Goal: Information Seeking & Learning: Check status

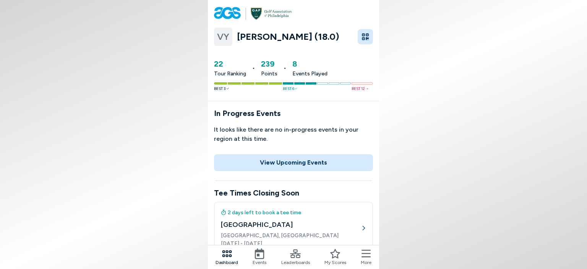
click at [258, 258] on icon at bounding box center [260, 253] width 10 height 11
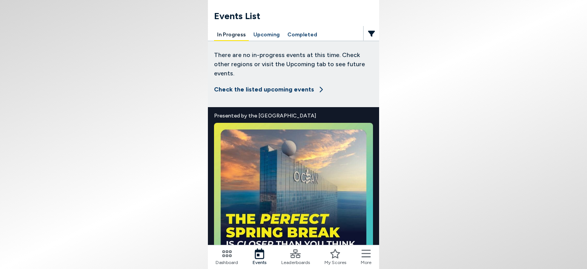
click at [301, 34] on button "Completed" at bounding box center [303, 35] width 36 height 12
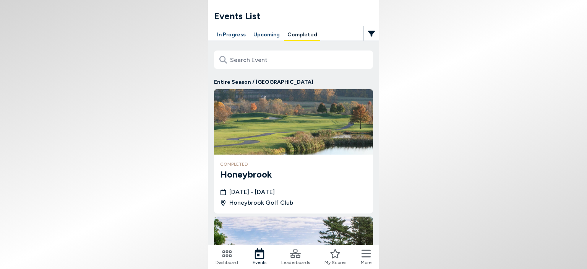
click at [253, 174] on h3 "Honeybrook" at bounding box center [293, 175] width 147 height 14
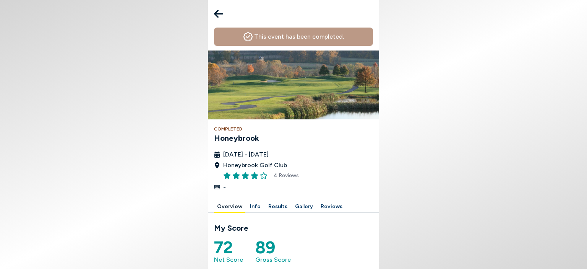
click at [281, 195] on div at bounding box center [293, 196] width 159 height 9
click at [274, 206] on button "Results" at bounding box center [277, 207] width 25 height 12
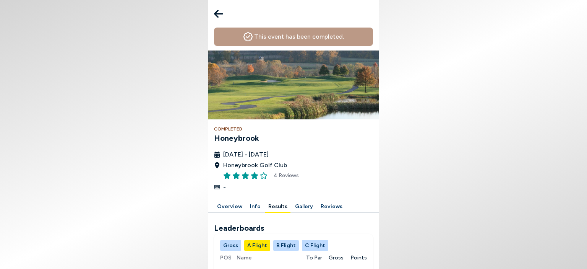
scroll to position [179, 0]
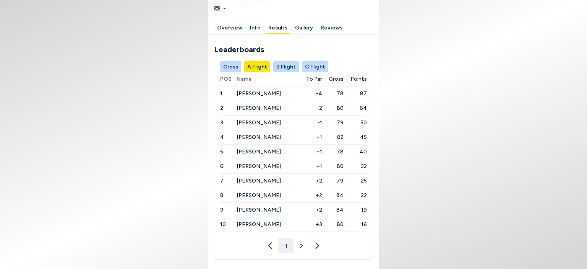
click at [311, 67] on button "C Flight" at bounding box center [315, 66] width 26 height 11
click at [303, 243] on button "2" at bounding box center [301, 245] width 15 height 15
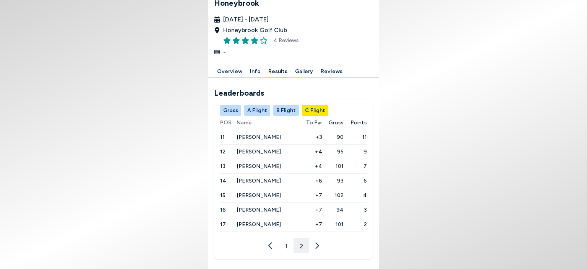
click at [284, 111] on button "B Flight" at bounding box center [286, 110] width 26 height 11
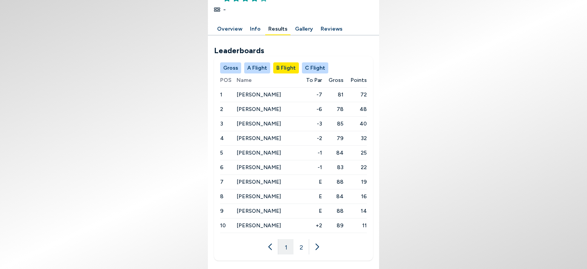
scroll to position [179, 0]
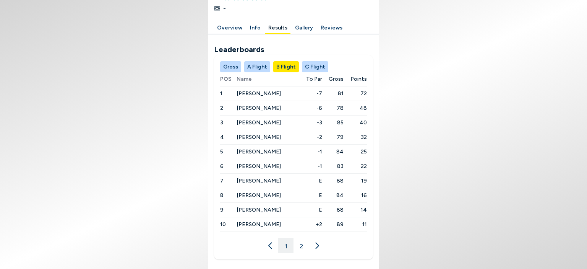
click at [303, 244] on button "2" at bounding box center [301, 245] width 15 height 15
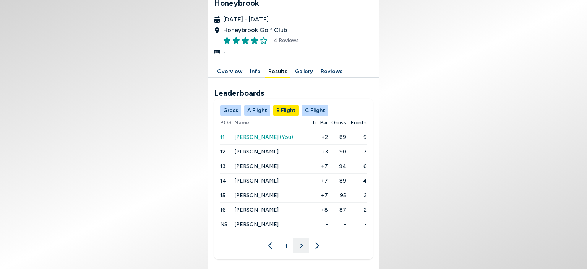
click at [283, 247] on button "1" at bounding box center [285, 245] width 15 height 15
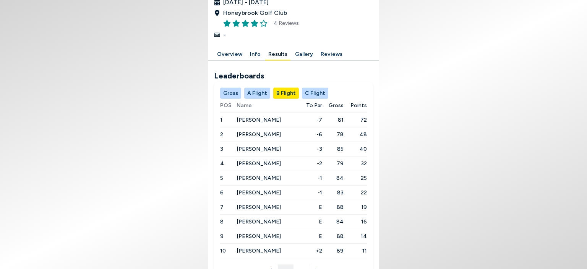
scroll to position [179, 0]
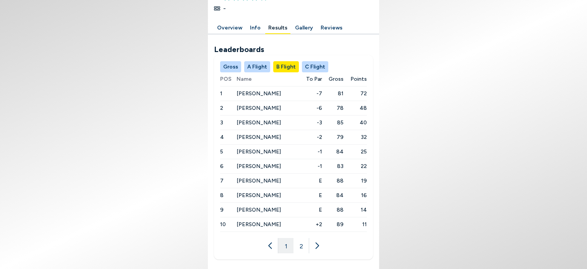
click at [317, 243] on icon at bounding box center [317, 246] width 8 height 8
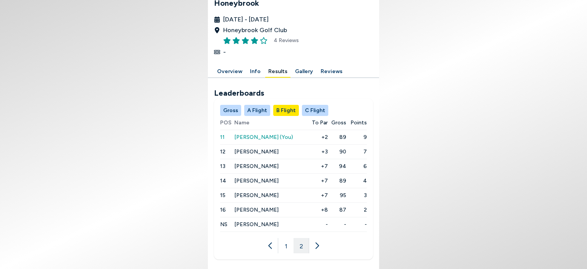
click at [274, 244] on icon at bounding box center [271, 246] width 8 height 8
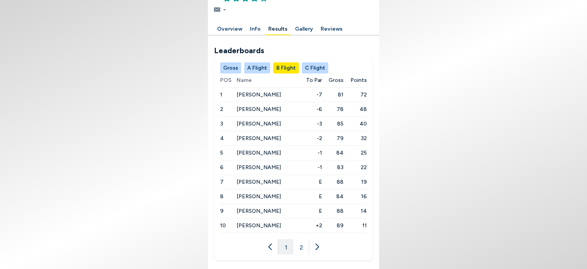
scroll to position [179, 0]
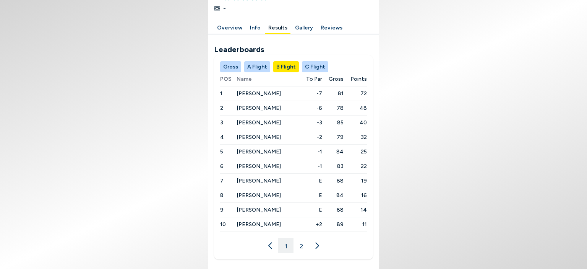
click at [260, 221] on span "[PERSON_NAME]" at bounding box center [259, 224] width 44 height 7
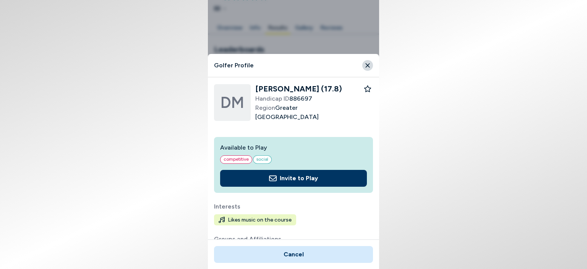
click at [369, 64] on icon "Close" at bounding box center [367, 65] width 7 height 7
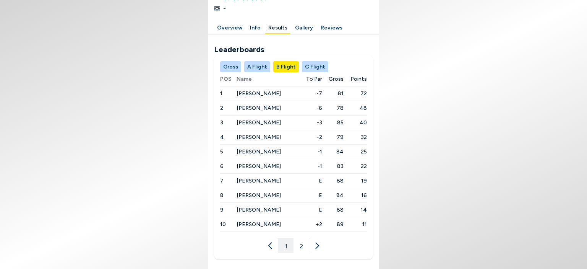
click at [316, 245] on icon at bounding box center [317, 246] width 8 height 8
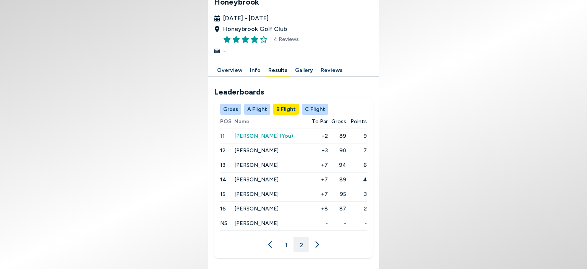
scroll to position [135, 0]
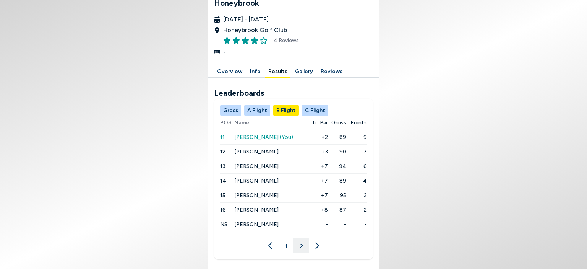
click at [317, 107] on button "C Flight" at bounding box center [315, 110] width 26 height 11
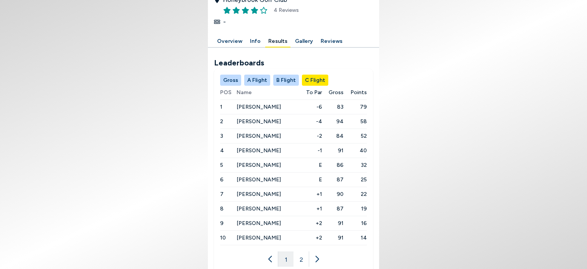
scroll to position [179, 0]
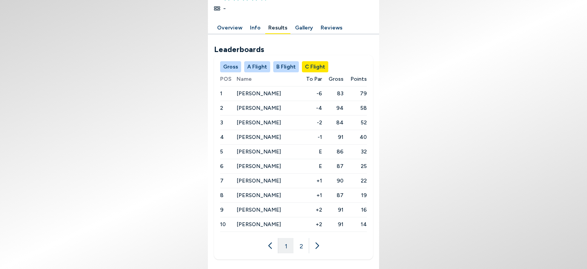
click at [317, 244] on icon at bounding box center [317, 246] width 8 height 8
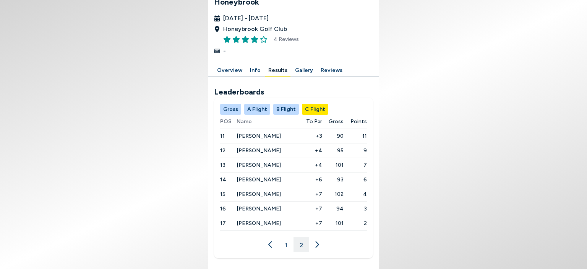
scroll to position [135, 0]
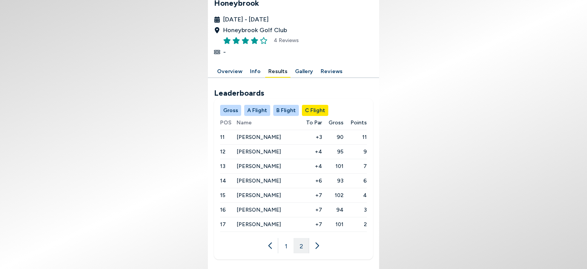
click at [272, 243] on icon at bounding box center [271, 246] width 8 height 8
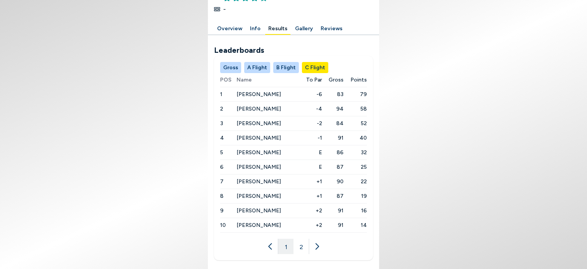
scroll to position [179, 0]
click at [272, 207] on span "[PERSON_NAME]" at bounding box center [259, 210] width 44 height 7
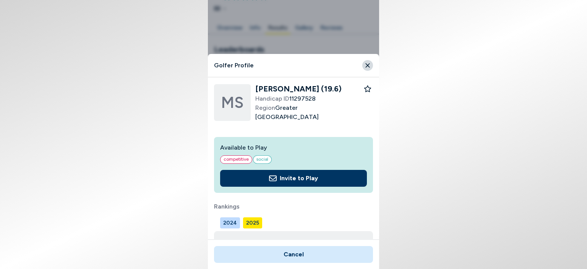
click at [367, 61] on button "Close" at bounding box center [368, 65] width 11 height 11
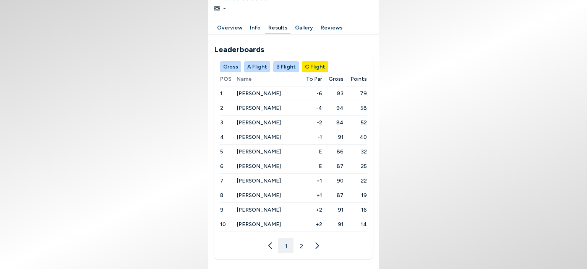
click at [254, 221] on span "[PERSON_NAME]" at bounding box center [259, 224] width 44 height 7
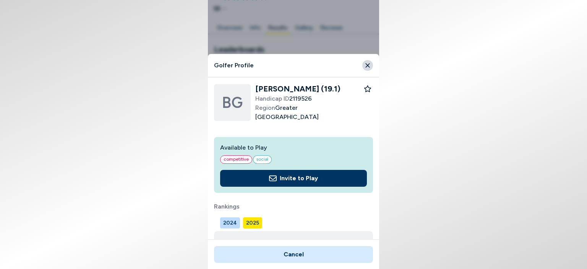
drag, startPoint x: 367, startPoint y: 62, endPoint x: 377, endPoint y: 73, distance: 15.2
click at [367, 62] on icon "Close" at bounding box center [367, 65] width 7 height 7
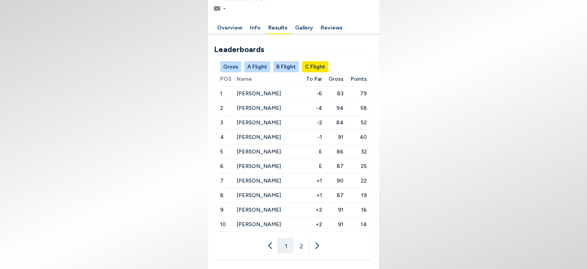
click at [256, 193] on span "[PERSON_NAME]" at bounding box center [259, 195] width 44 height 7
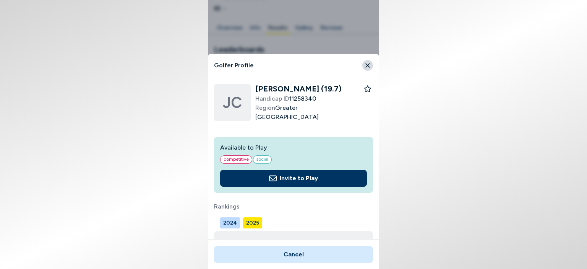
drag, startPoint x: 364, startPoint y: 63, endPoint x: 446, endPoint y: 82, distance: 84.0
click at [364, 64] on button "Close" at bounding box center [368, 65] width 11 height 11
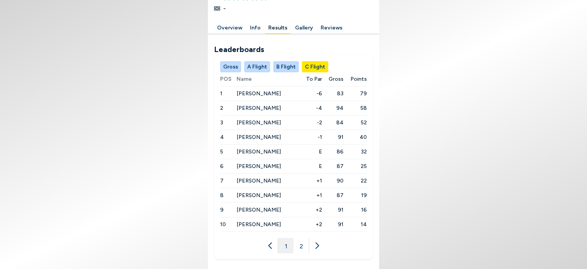
click at [248, 90] on span "[PERSON_NAME]" at bounding box center [259, 93] width 44 height 7
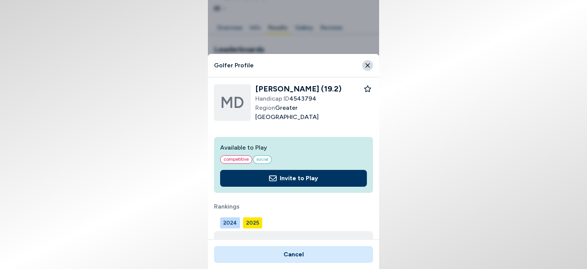
drag, startPoint x: 369, startPoint y: 63, endPoint x: 399, endPoint y: 68, distance: 29.5
click at [369, 64] on icon "Close" at bounding box center [367, 65] width 7 height 7
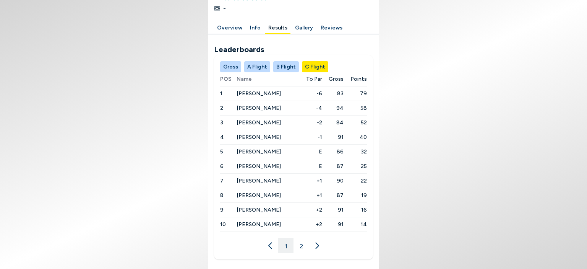
click at [250, 67] on button "A Flight" at bounding box center [257, 66] width 26 height 11
click at [317, 248] on button at bounding box center [316, 245] width 15 height 15
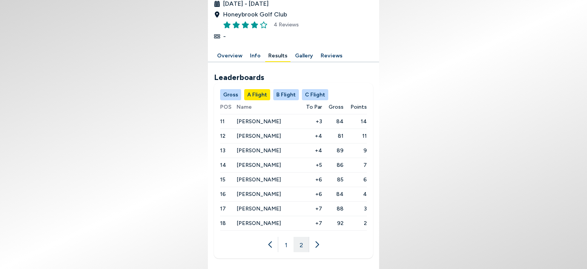
scroll to position [150, 0]
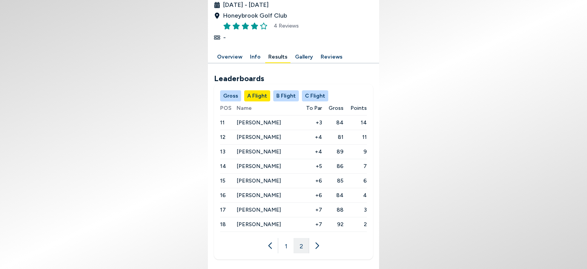
click at [288, 96] on button "B Flight" at bounding box center [286, 95] width 26 height 11
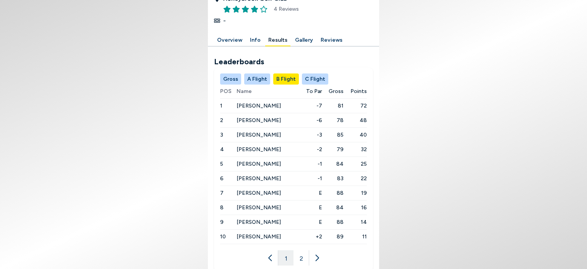
scroll to position [179, 0]
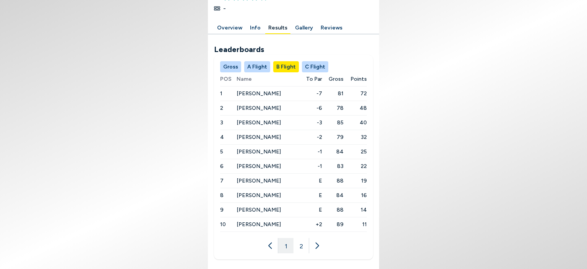
click at [231, 67] on button "Gross" at bounding box center [230, 66] width 21 height 11
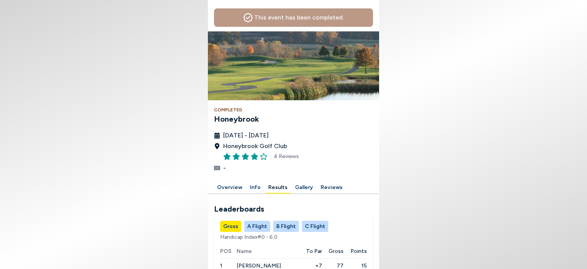
scroll to position [0, 0]
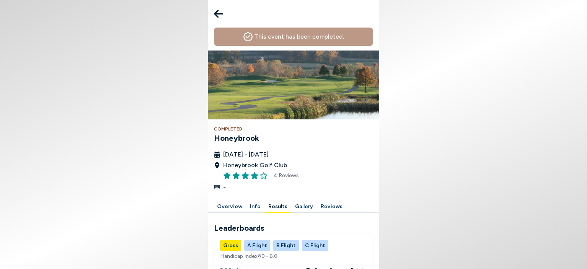
click at [220, 15] on icon at bounding box center [218, 13] width 9 height 15
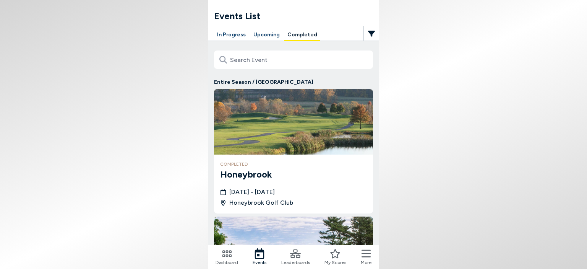
click at [226, 256] on icon at bounding box center [227, 253] width 11 height 11
